Goal: Information Seeking & Learning: Learn about a topic

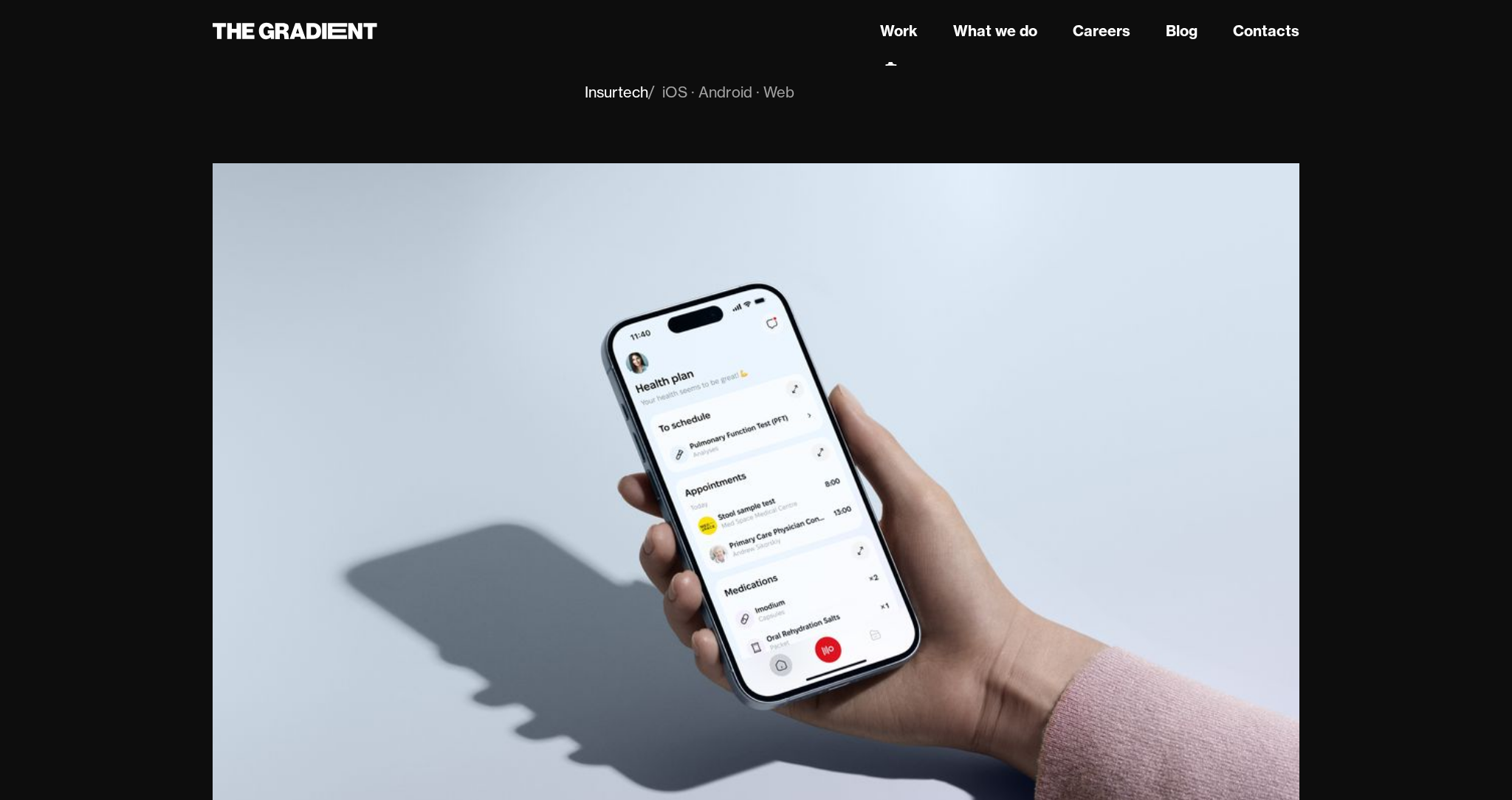
scroll to position [170, 0]
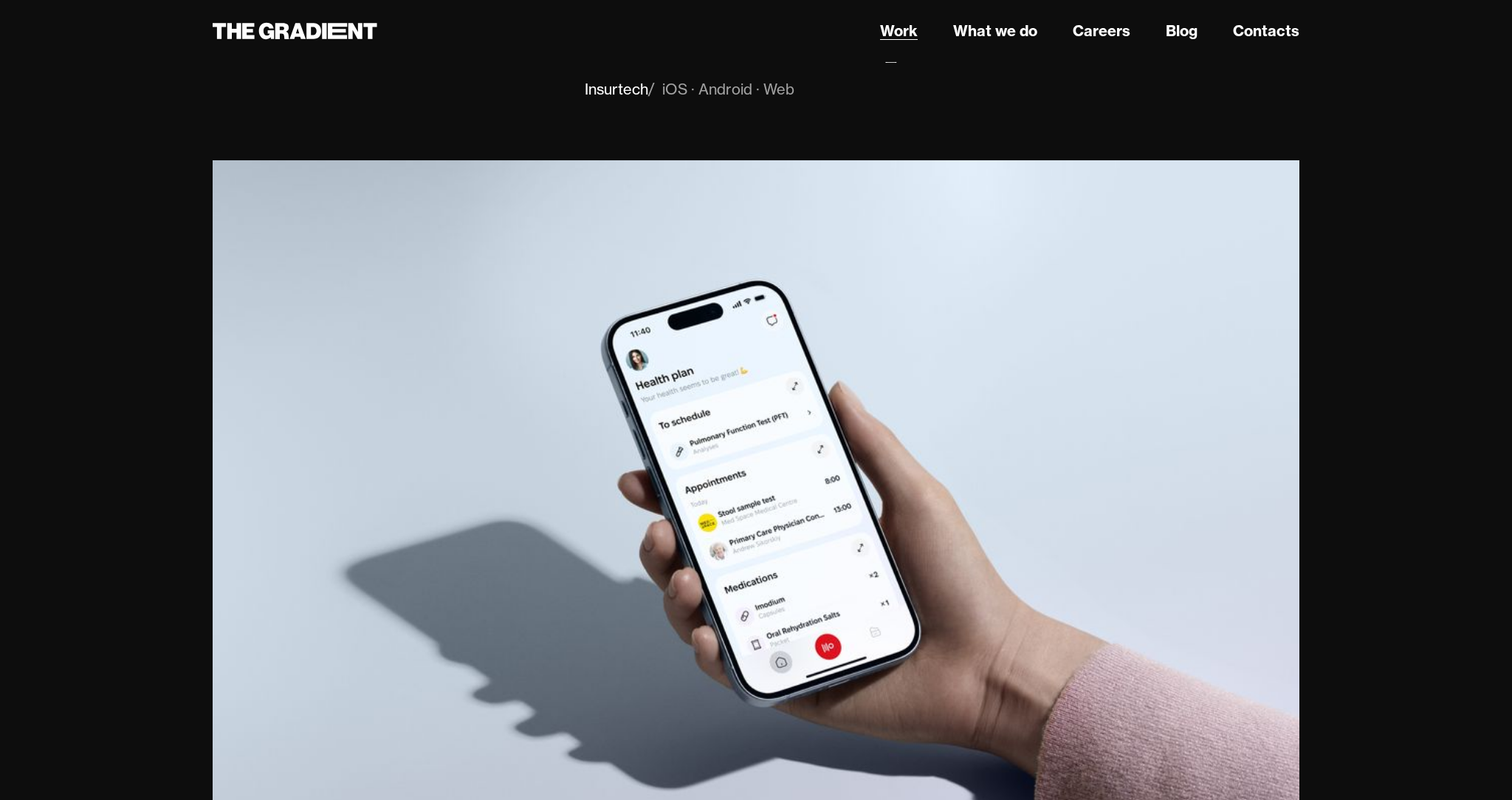
click at [905, 32] on link "Work" at bounding box center [898, 31] width 37 height 22
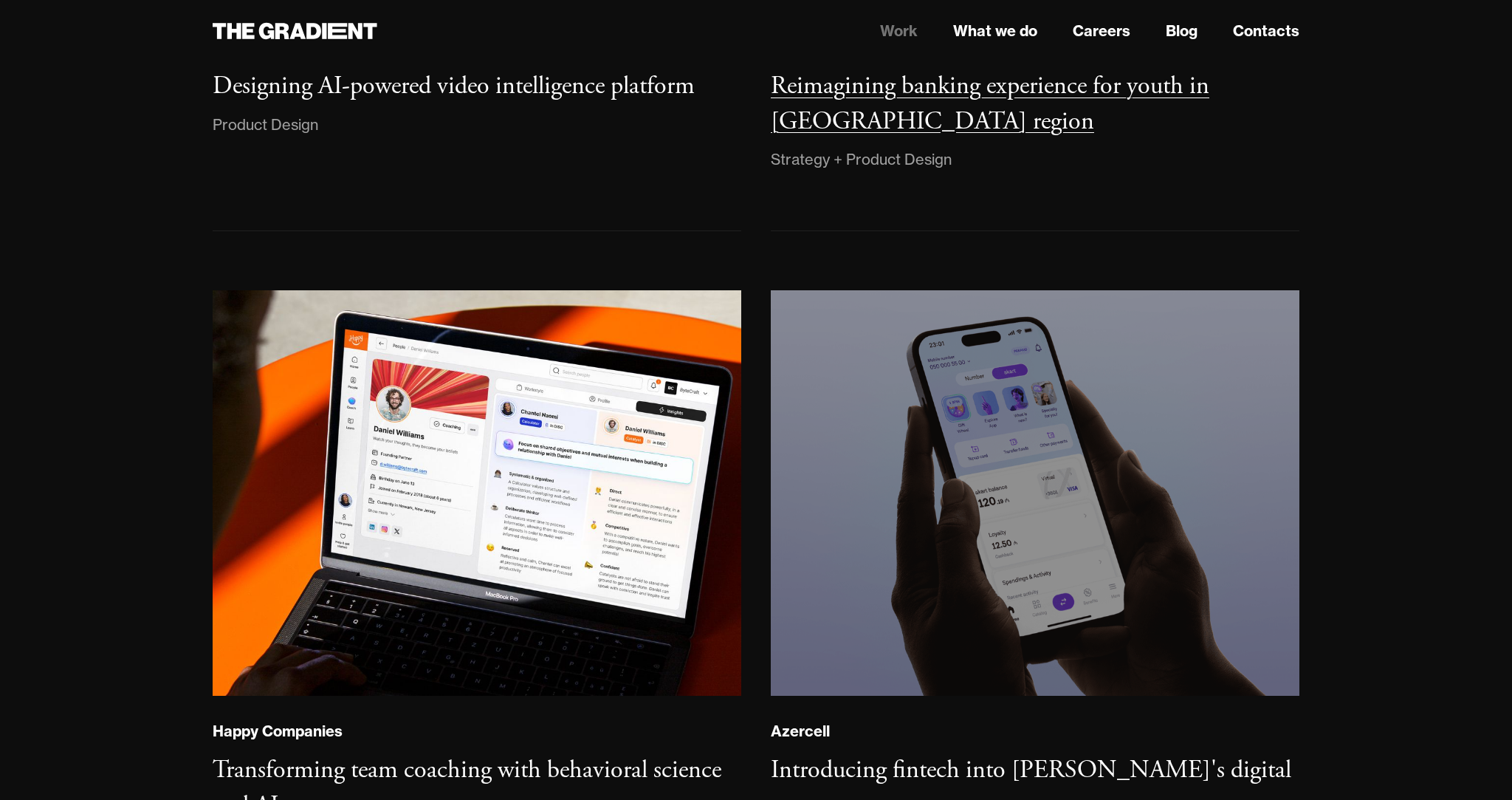
scroll to position [672, 0]
click at [834, 623] on img at bounding box center [1035, 492] width 539 height 414
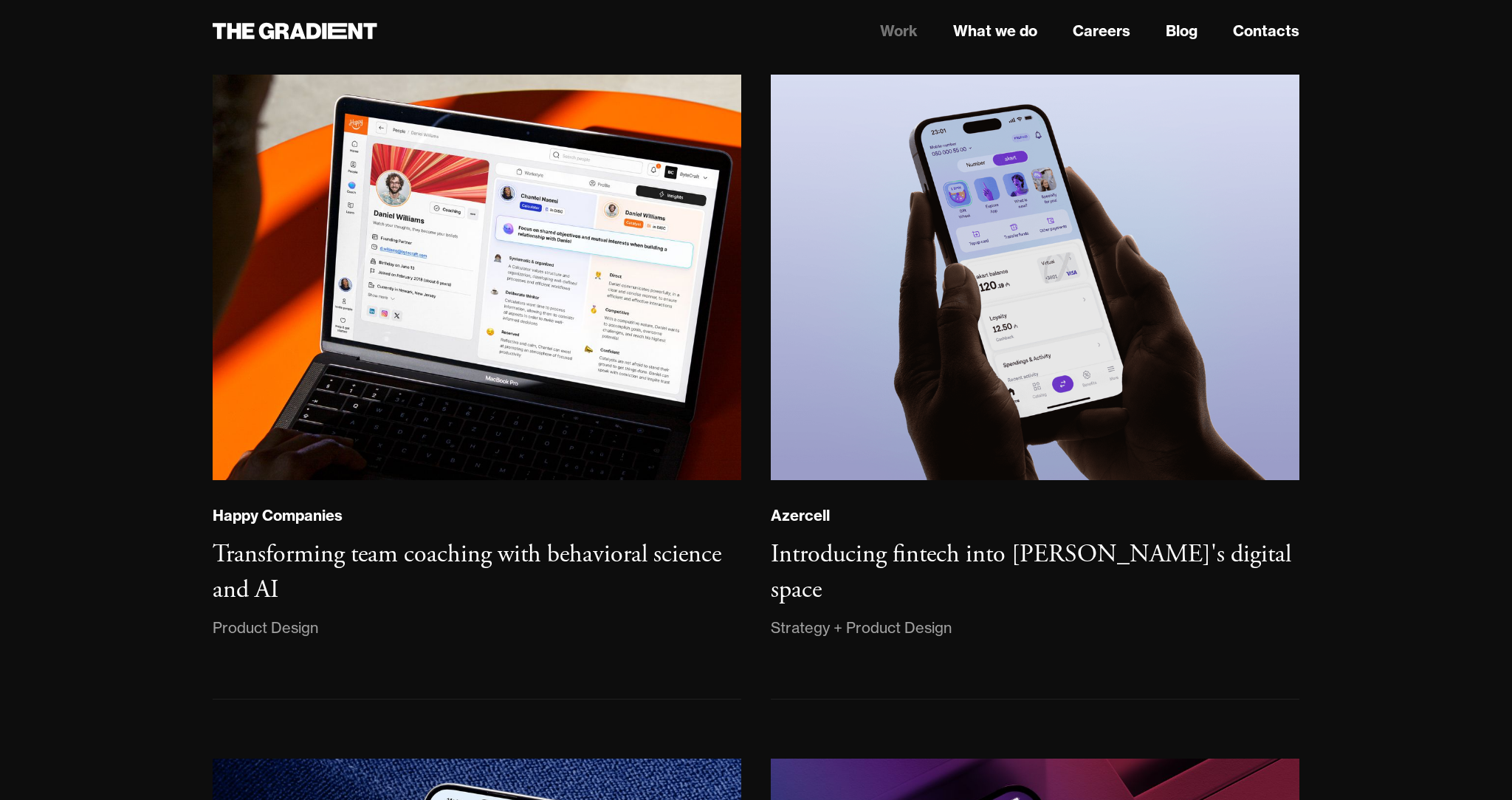
scroll to position [901, 0]
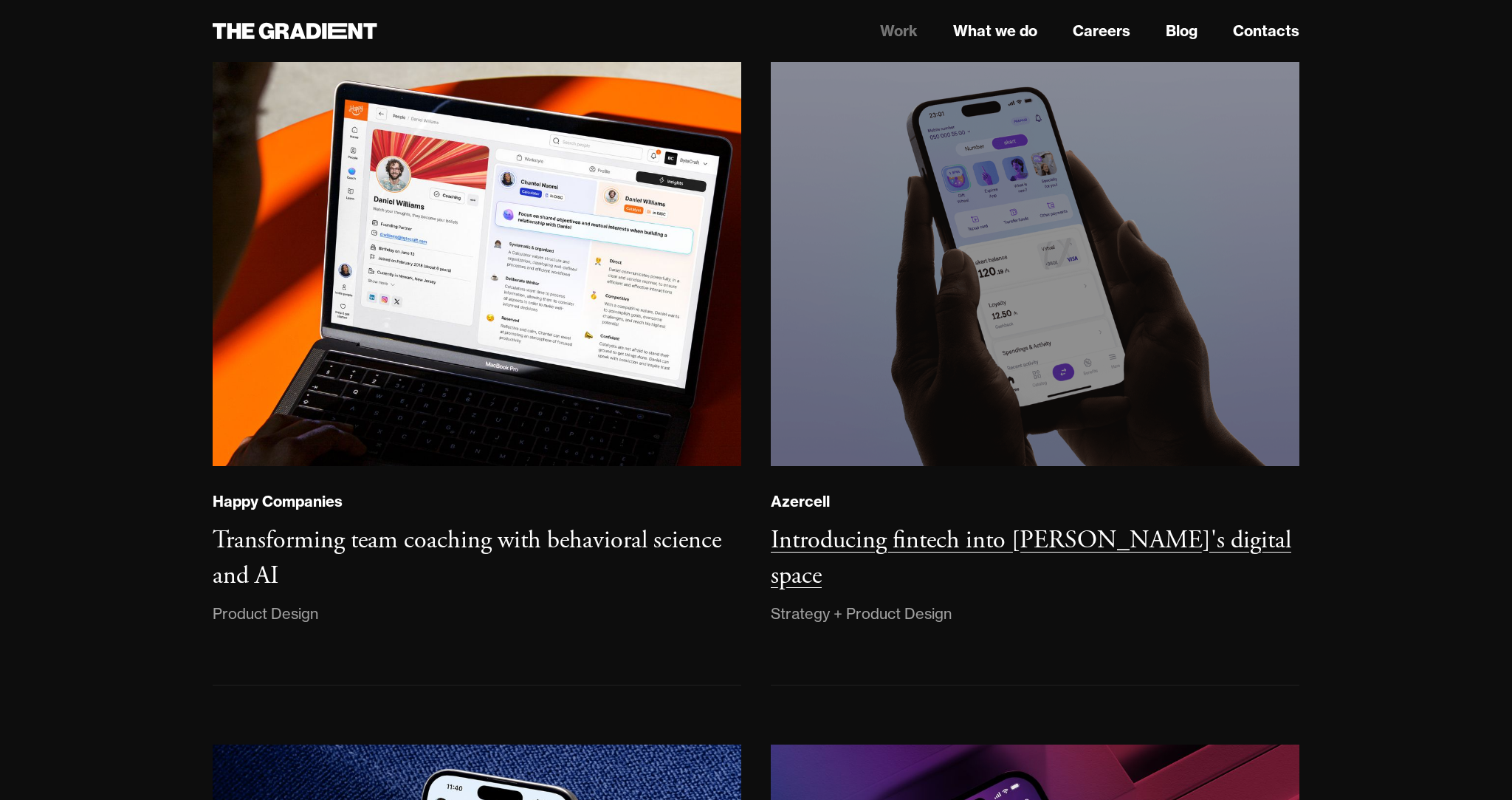
click at [896, 371] on img at bounding box center [1035, 263] width 539 height 414
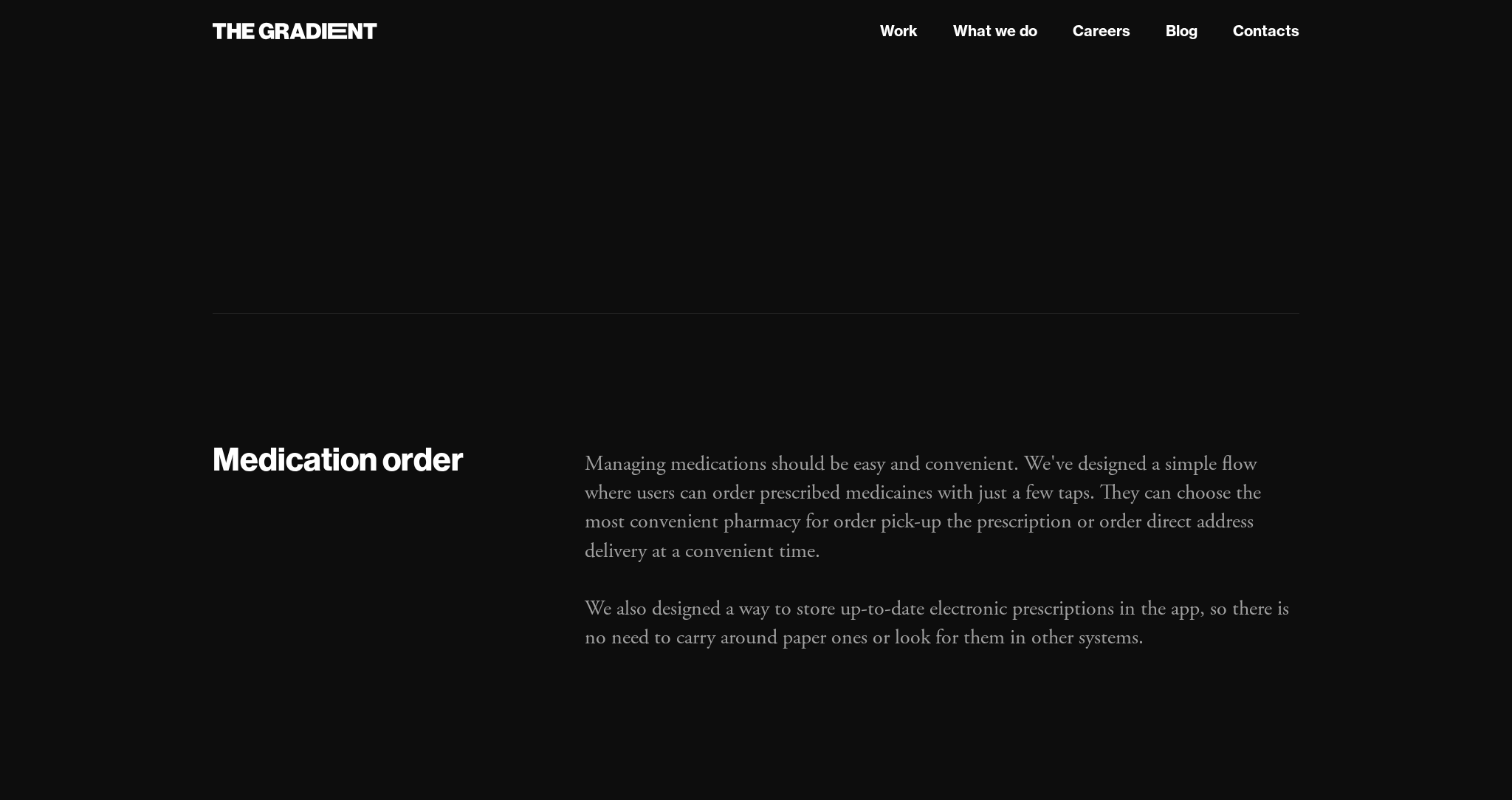
scroll to position [7054, 0]
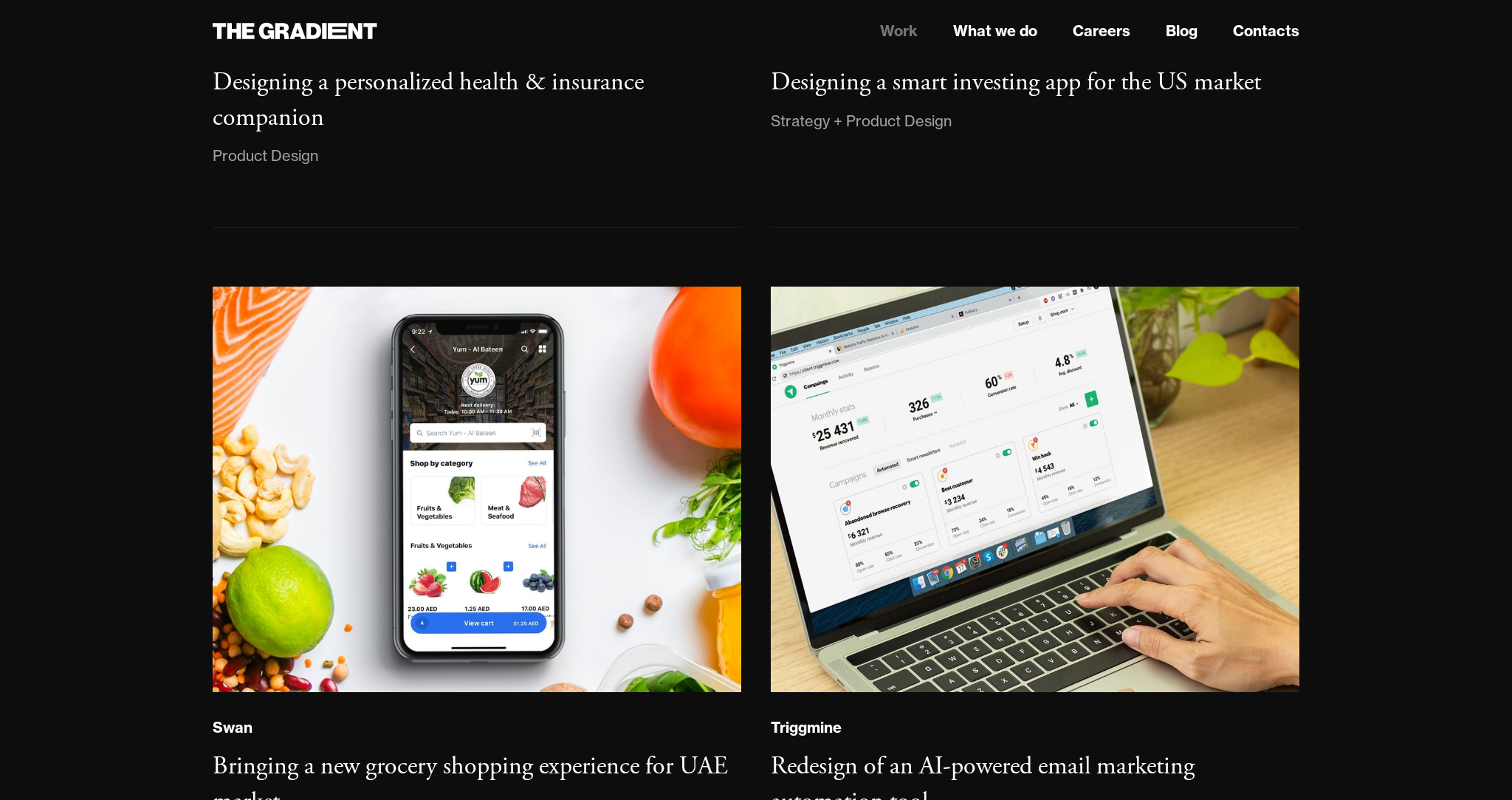
scroll to position [2044, 0]
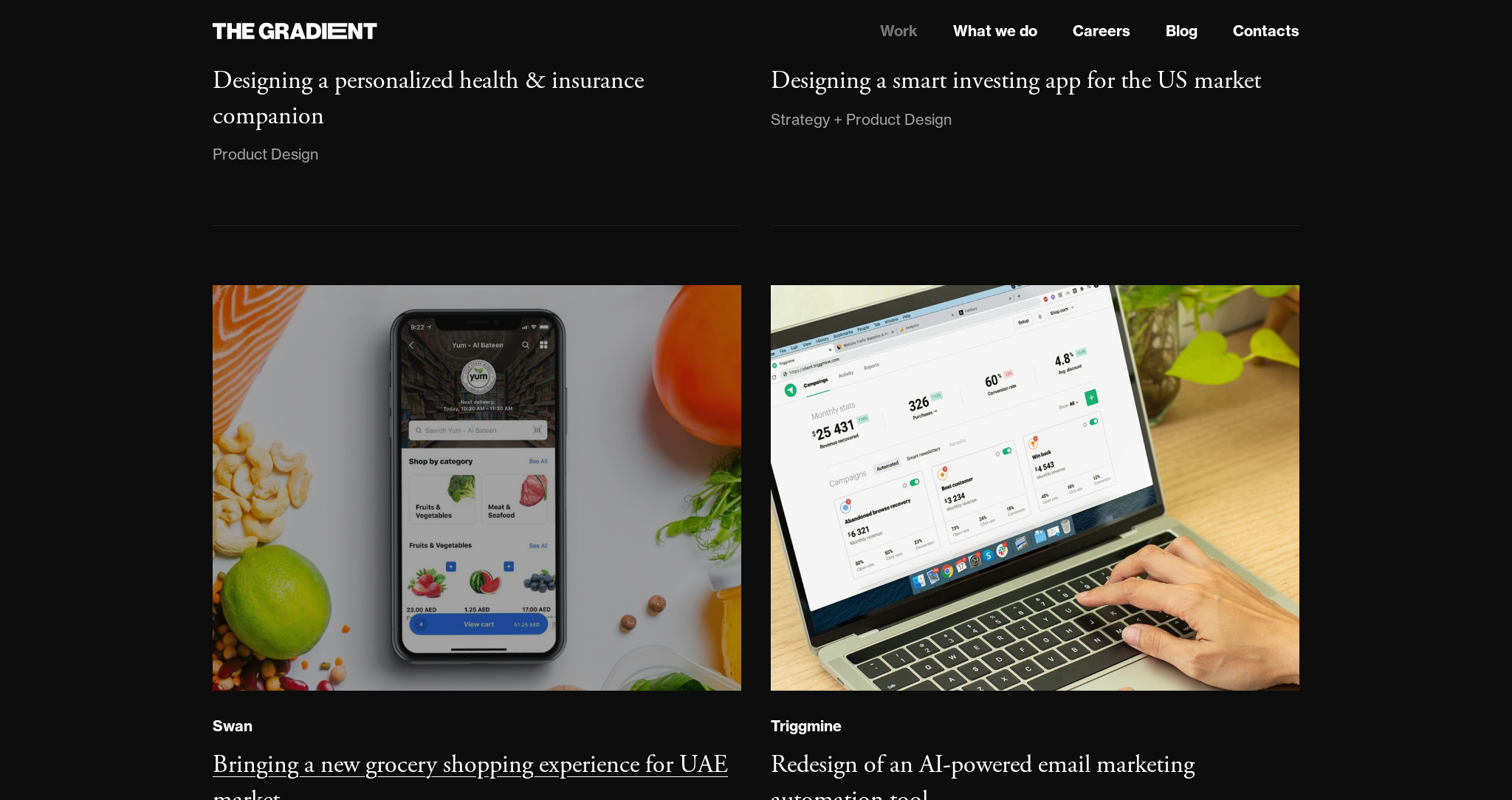
click at [380, 495] on img at bounding box center [476, 488] width 539 height 413
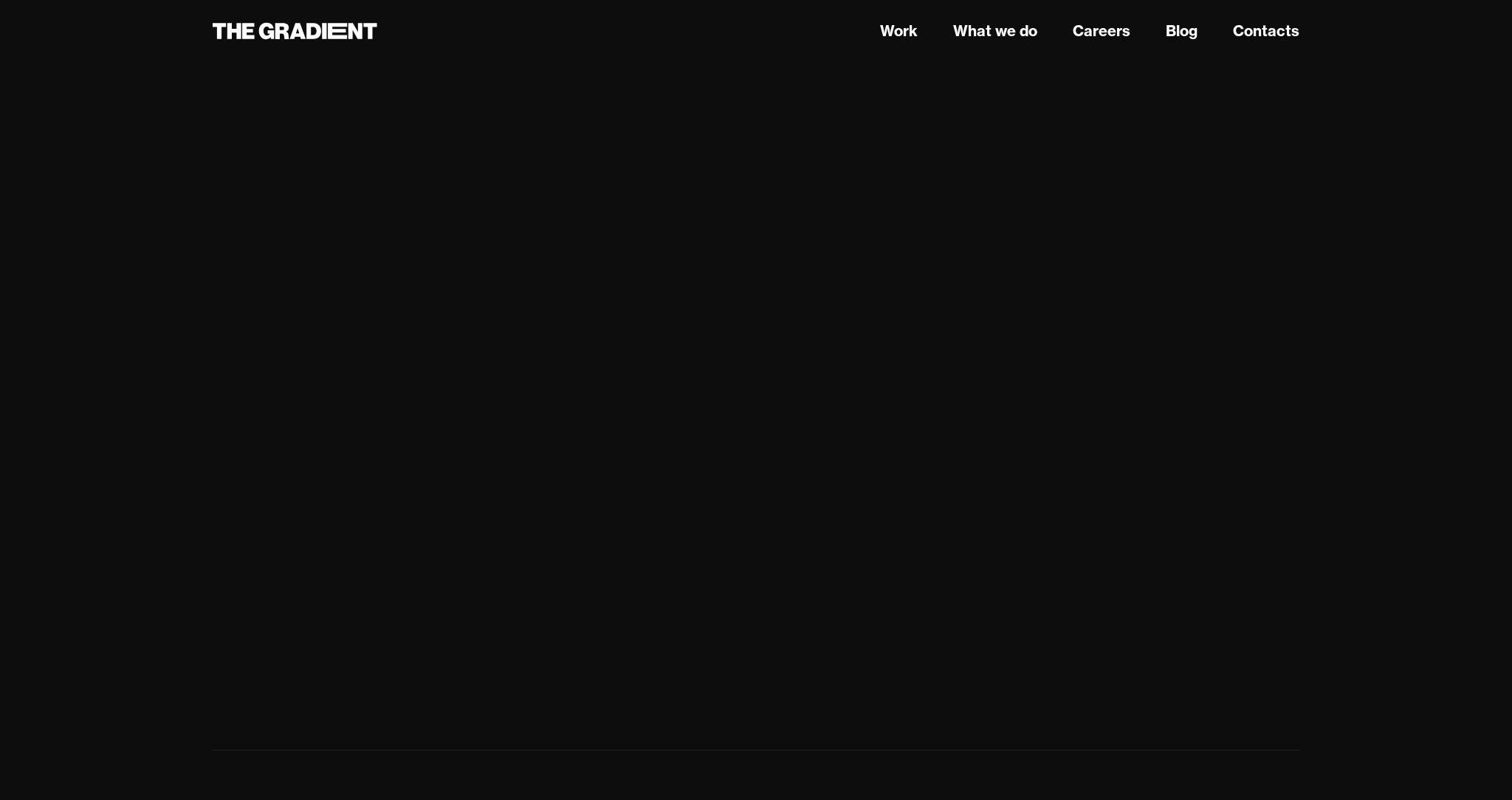
scroll to position [4968, 0]
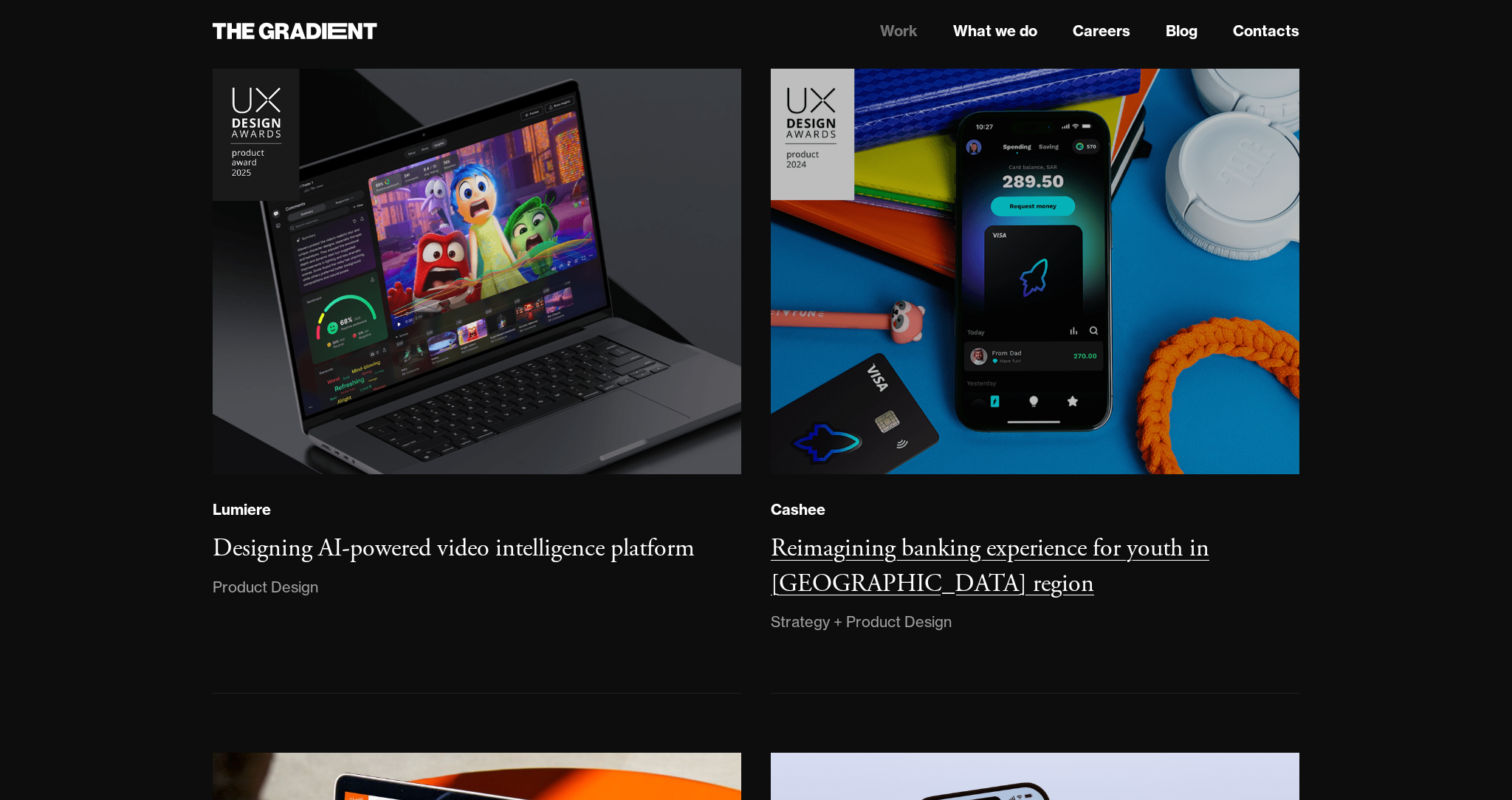
scroll to position [219, 0]
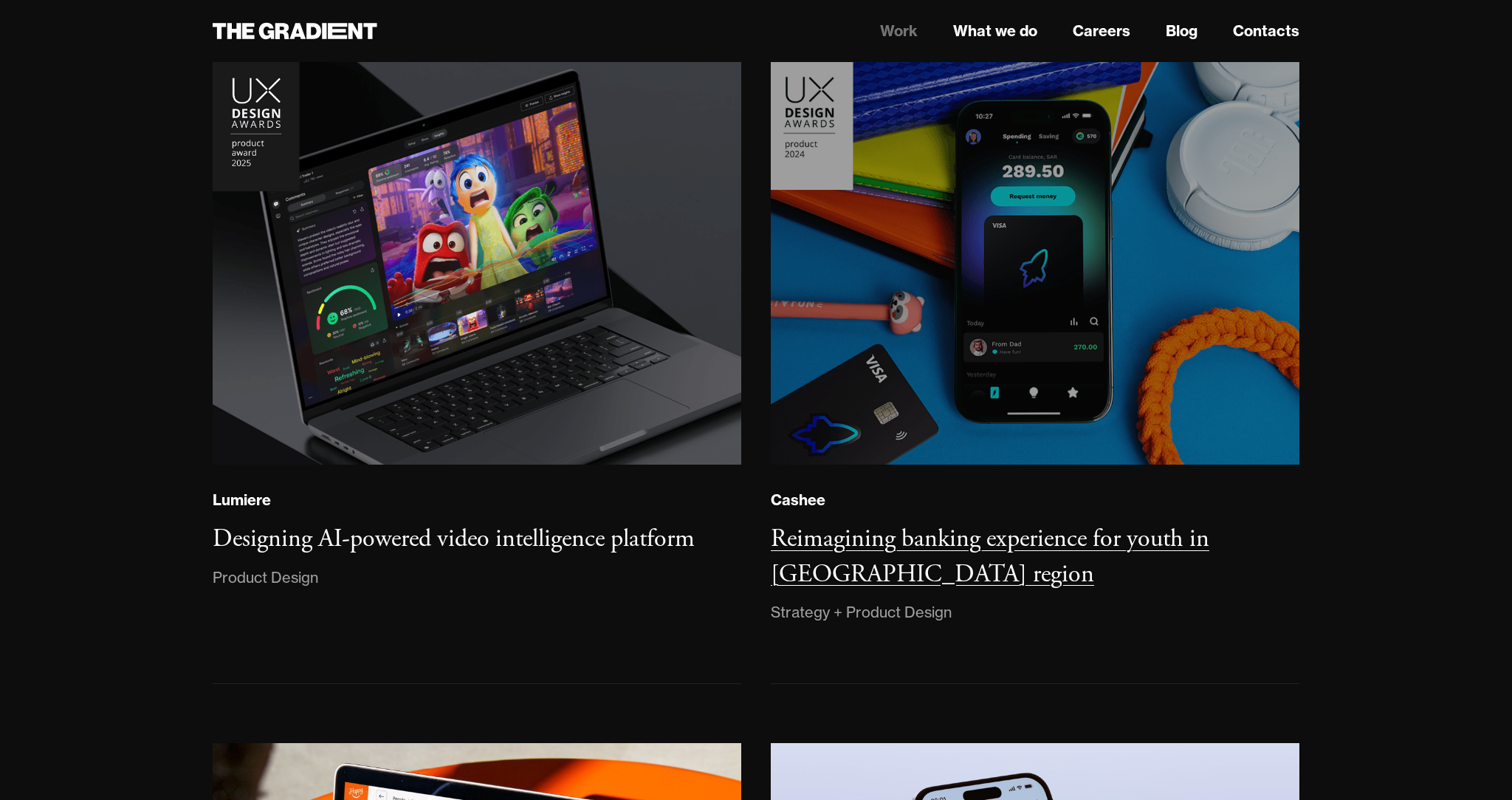
click at [965, 401] on img at bounding box center [1035, 262] width 539 height 414
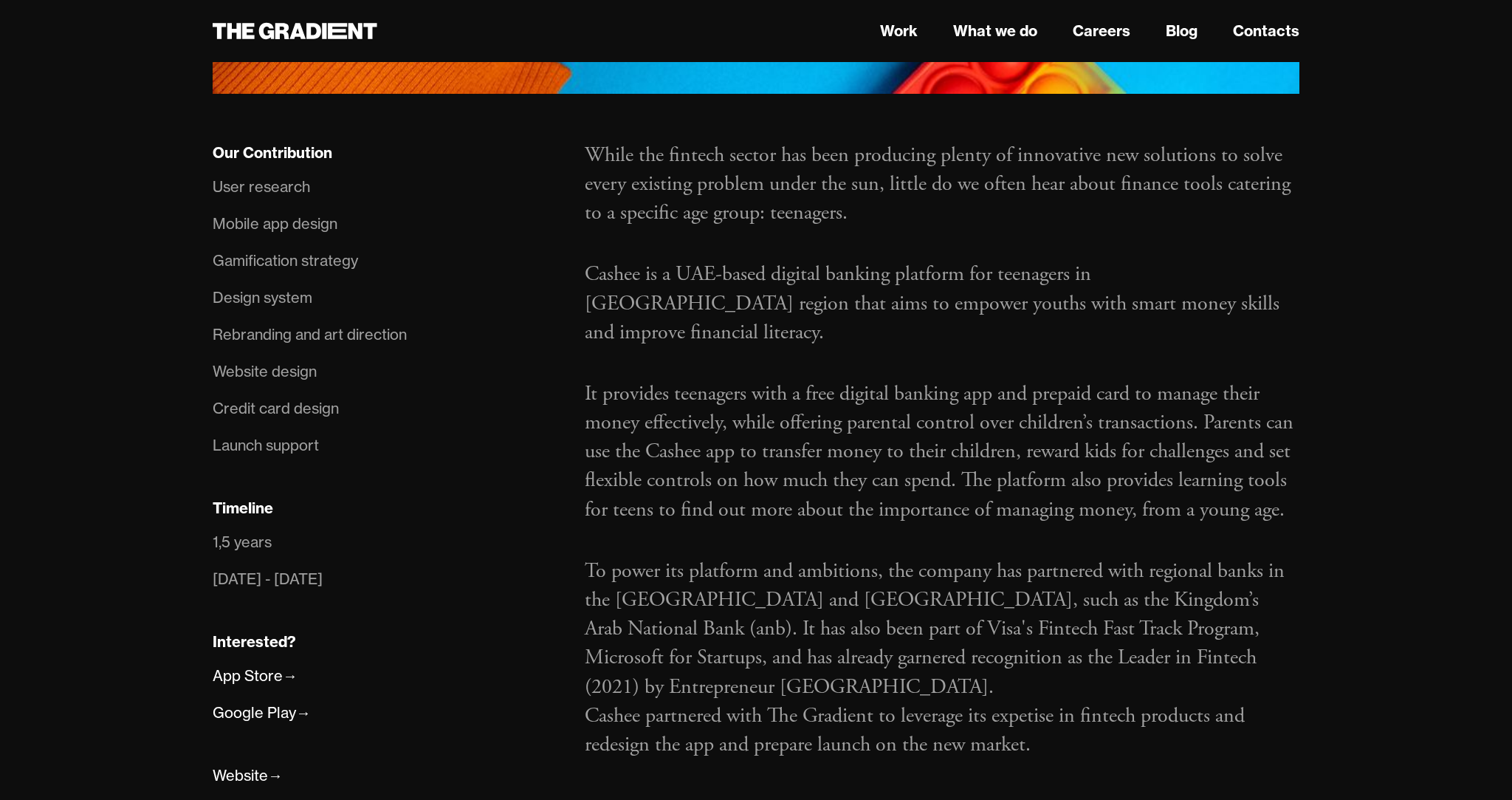
scroll to position [977, 0]
drag, startPoint x: 681, startPoint y: 210, endPoint x: 910, endPoint y: 214, distance: 229.0
click at [910, 260] on p "Cashee is a UAE-based digital banking platform for teenagers in MENA region tha…" at bounding box center [942, 303] width 714 height 87
click at [903, 379] on p "It provides teenagers with a free digital banking app and prepaid card to manag…" at bounding box center [942, 451] width 714 height 145
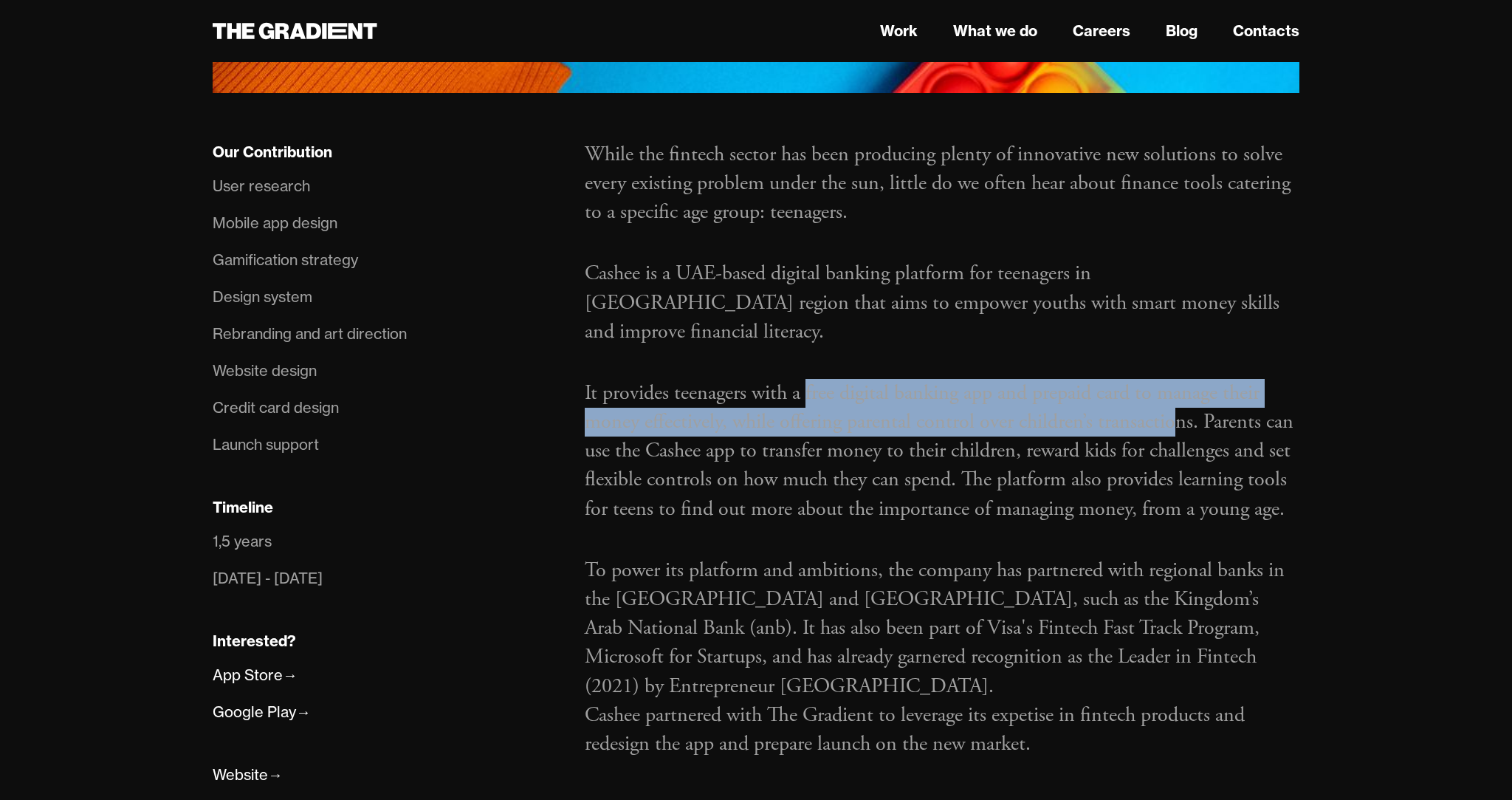
drag, startPoint x: 809, startPoint y: 304, endPoint x: 1179, endPoint y: 332, distance: 371.1
click at [1179, 379] on p "It provides teenagers with a free digital banking app and prepaid card to manag…" at bounding box center [942, 451] width 714 height 145
copy p "free digital banking app and prepaid card to manage their money effectively, wh…"
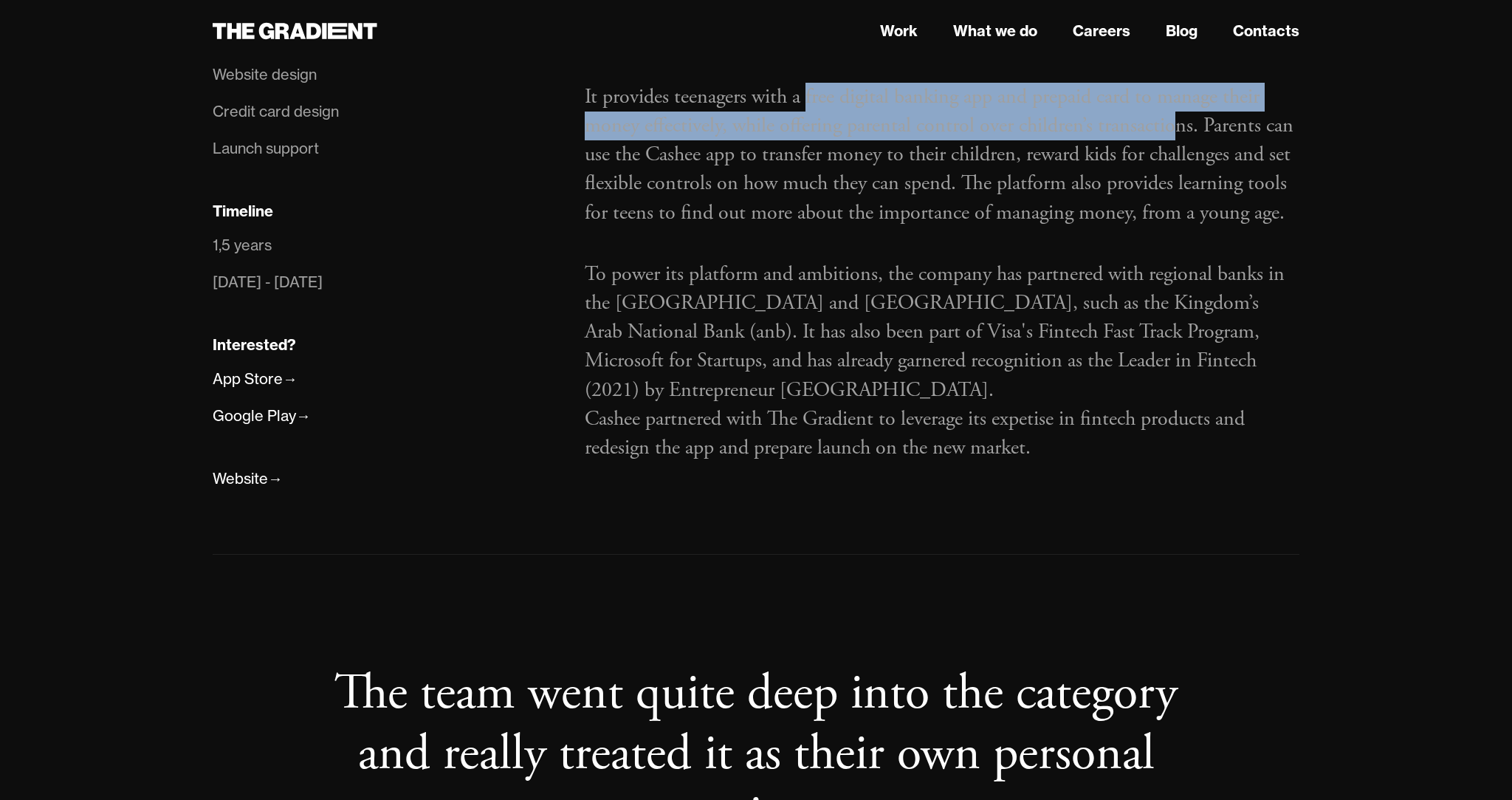
scroll to position [1277, 0]
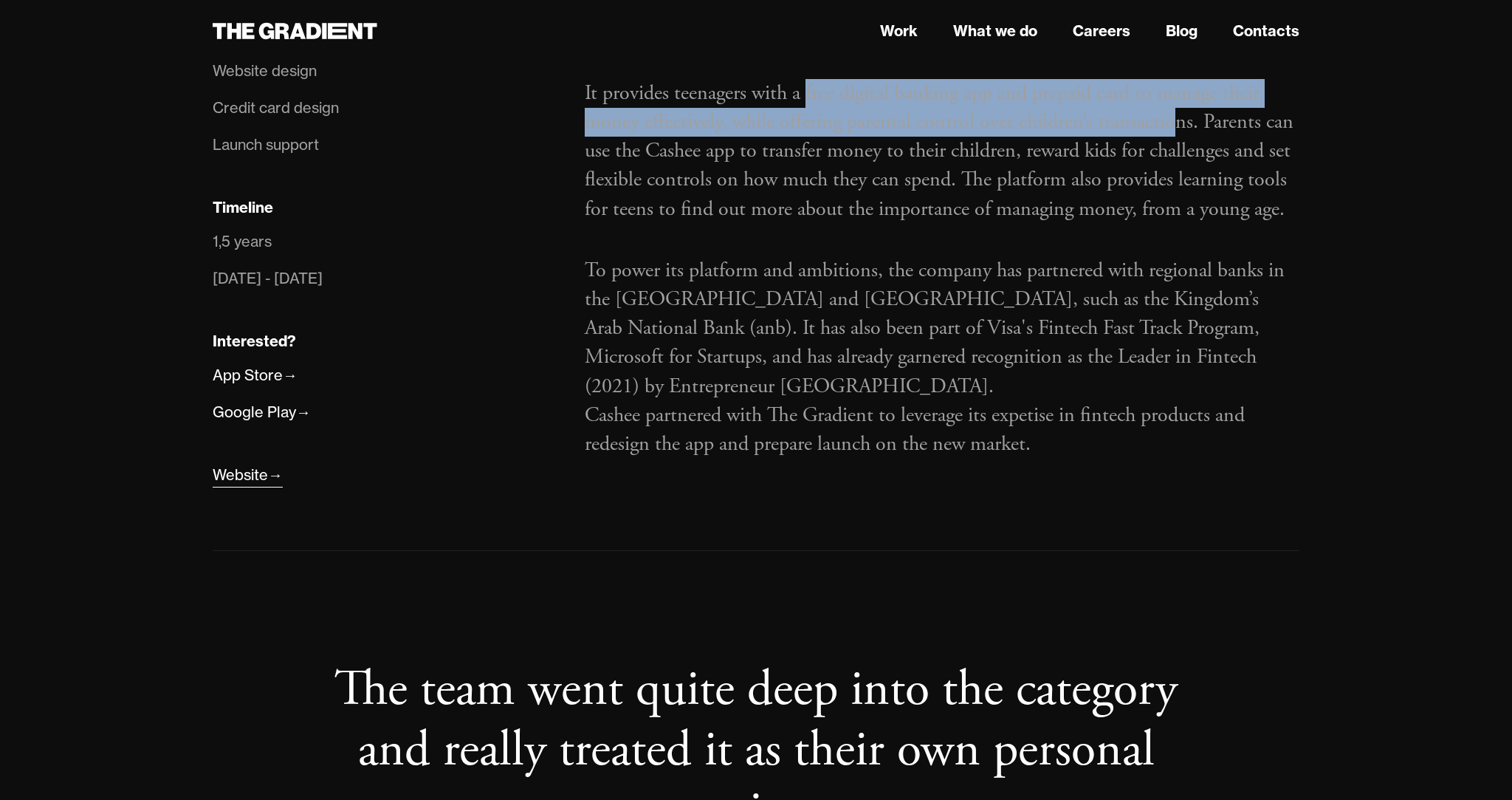
click at [252, 463] on div "Website" at bounding box center [240, 474] width 56 height 24
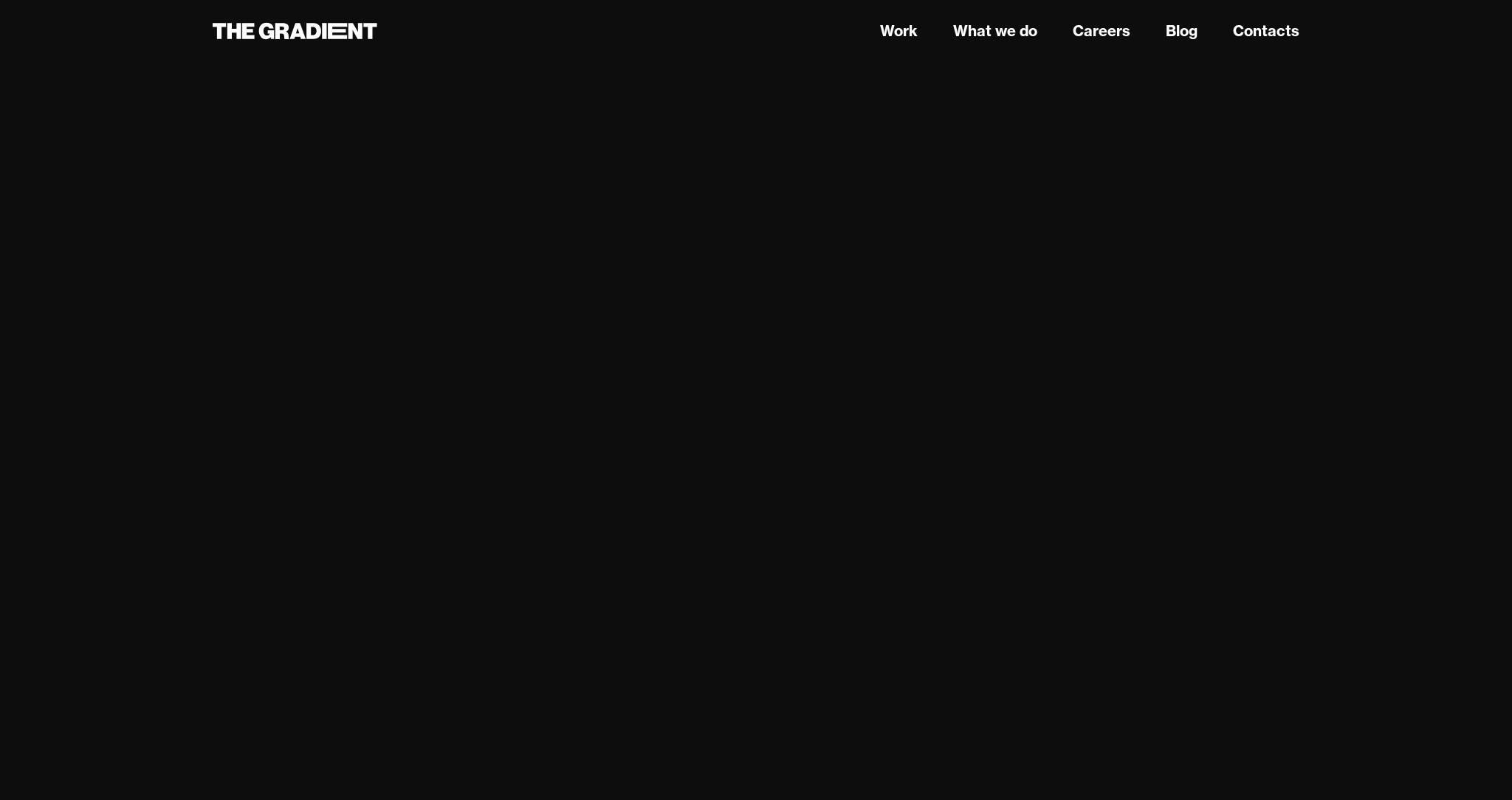
scroll to position [7209, 0]
